Goal: Check status: Check status

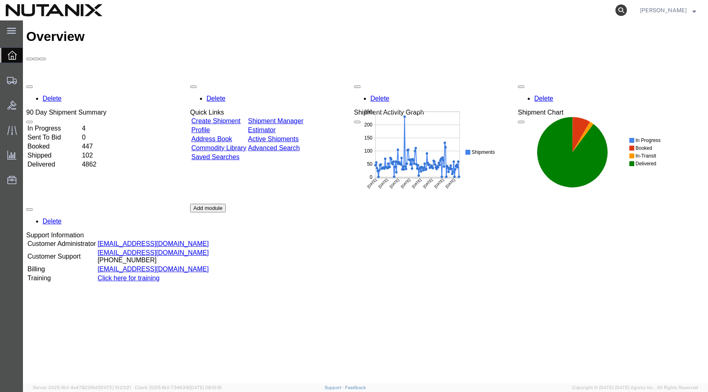
click at [627, 7] on icon at bounding box center [620, 10] width 11 height 11
click at [532, 9] on input "search" at bounding box center [490, 10] width 249 height 20
paste input "56687995"
type input "56687995"
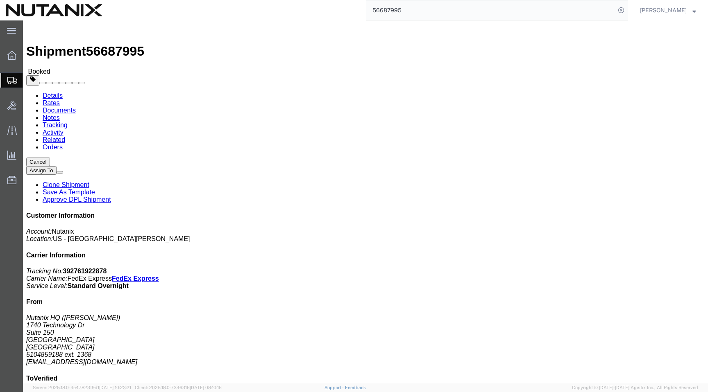
click link "Tracking"
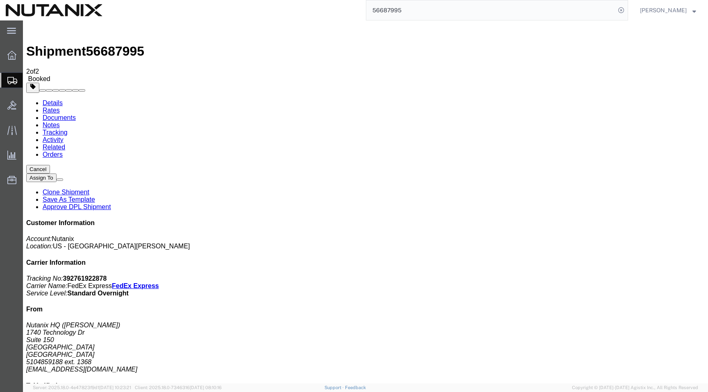
click at [76, 114] on link "Documents" at bounding box center [59, 117] width 33 height 7
copy td "392761922878"
